Goal: Task Accomplishment & Management: Use online tool/utility

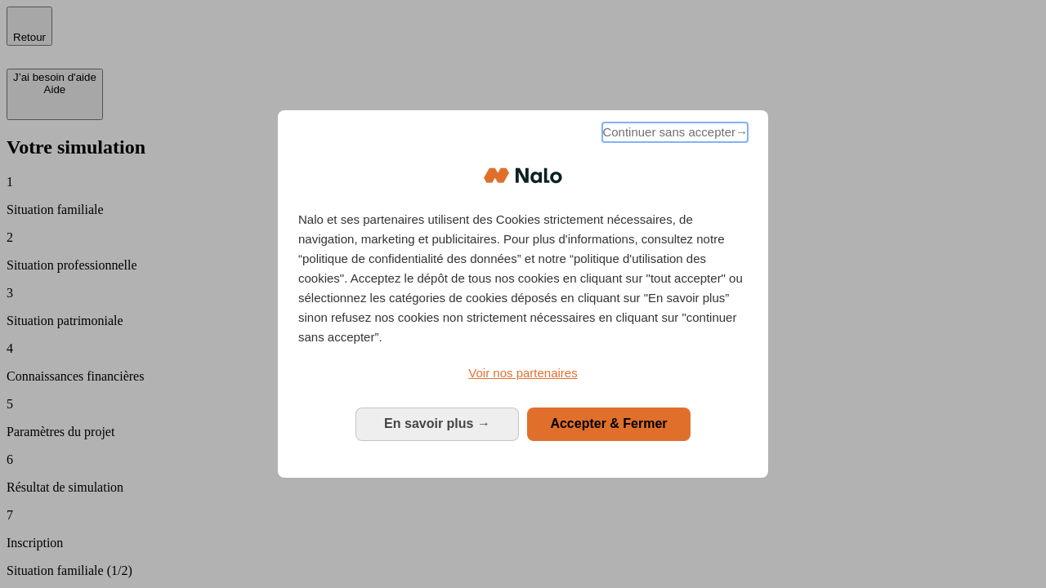
click at [673, 135] on span "Continuer sans accepter →" at bounding box center [674, 133] width 145 height 20
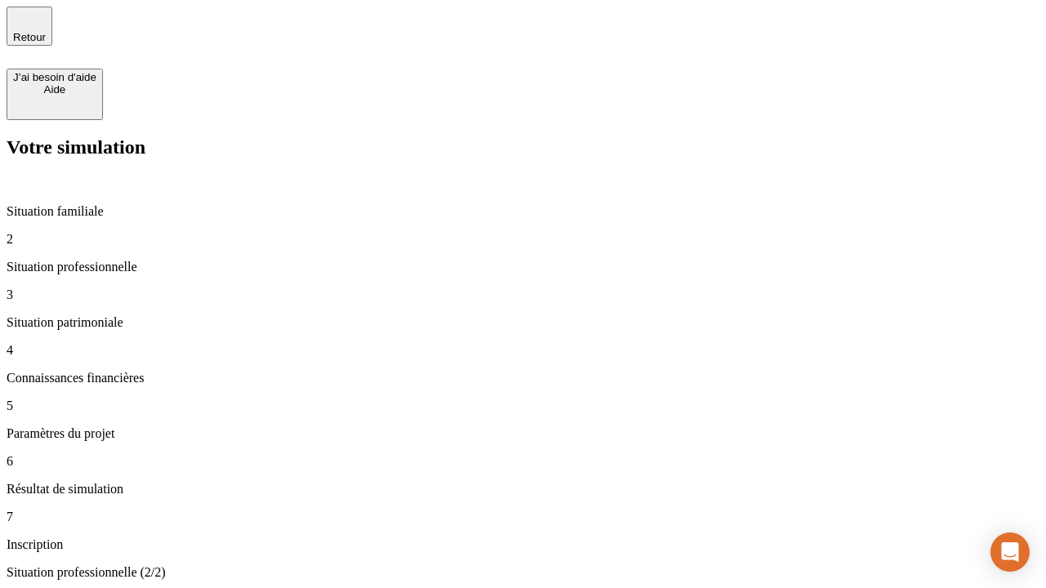
type input "30 000"
